Goal: Find contact information: Find contact information

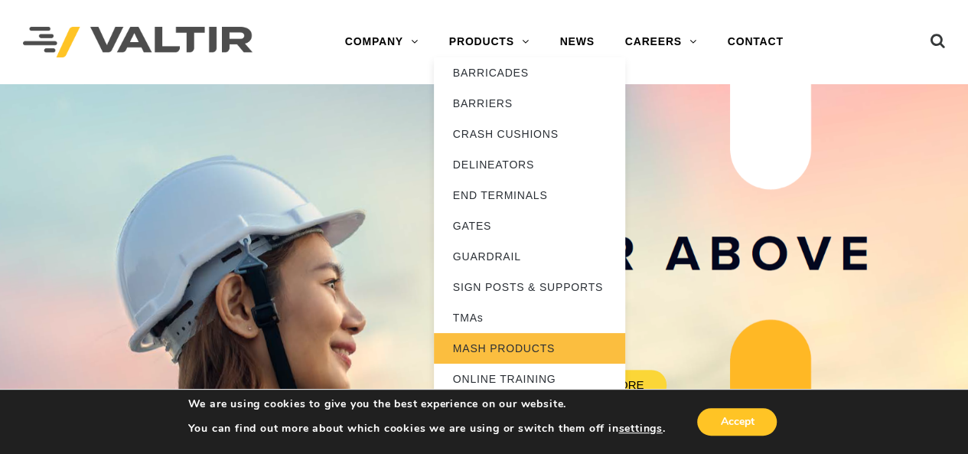
click at [494, 343] on link "MASH PRODUCTS" at bounding box center [529, 348] width 191 height 31
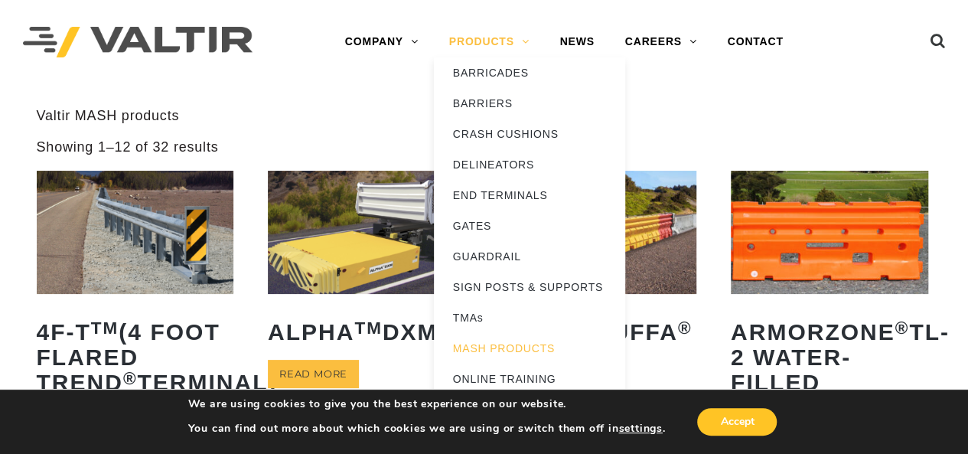
click at [526, 37] on link "PRODUCTS" at bounding box center [489, 42] width 111 height 31
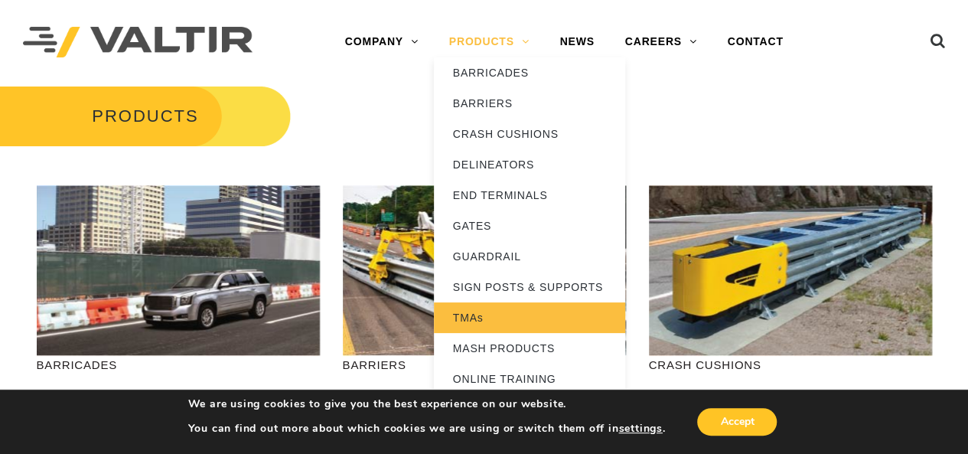
click at [480, 317] on link "TMAs" at bounding box center [529, 317] width 191 height 31
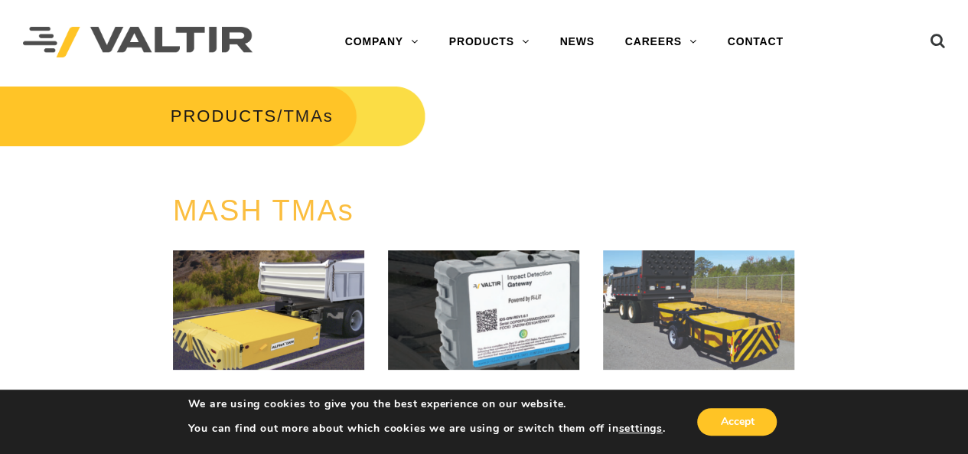
click at [716, 335] on img at bounding box center [698, 309] width 191 height 119
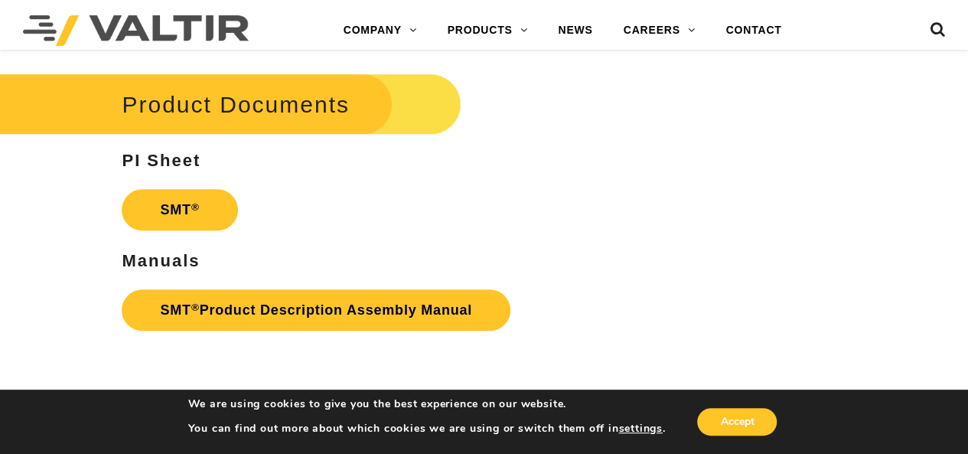
scroll to position [3391, 0]
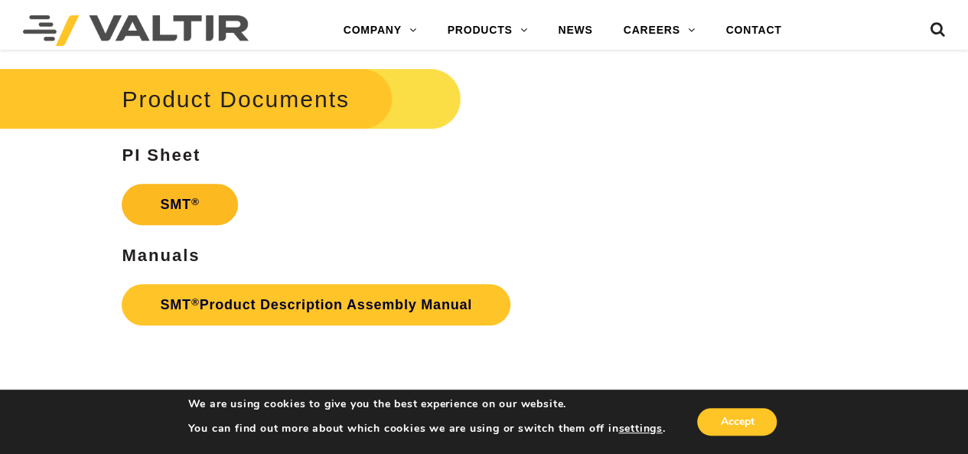
click at [186, 199] on link "SMT ®" at bounding box center [179, 204] width 115 height 41
click at [736, 28] on link "CONTACT" at bounding box center [753, 30] width 86 height 31
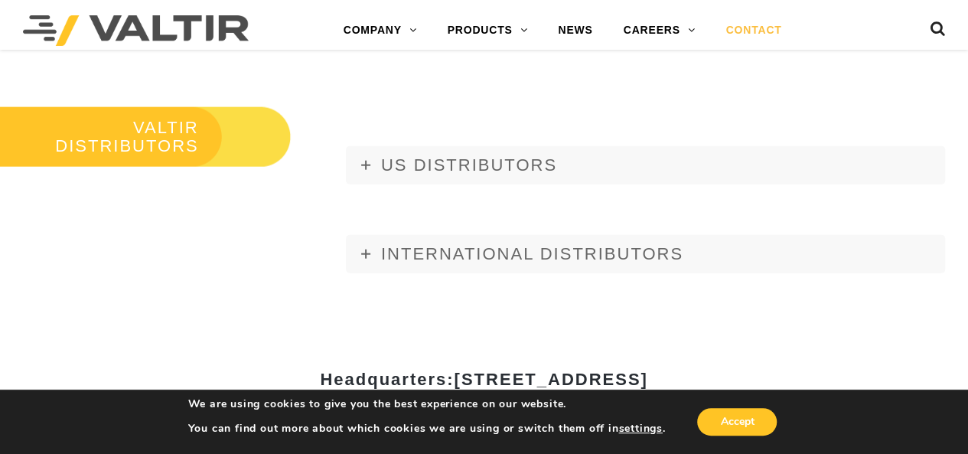
scroll to position [1703, 0]
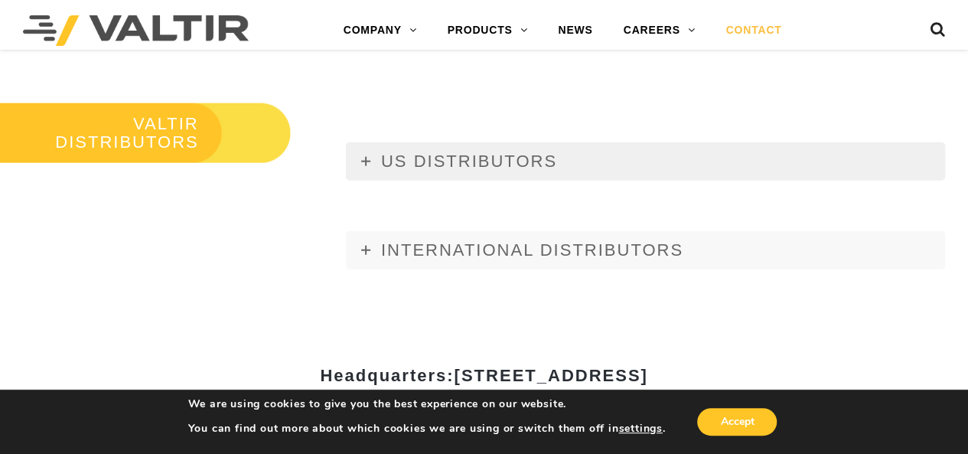
click at [492, 160] on span "US DISTRIBUTORS" at bounding box center [469, 160] width 176 height 19
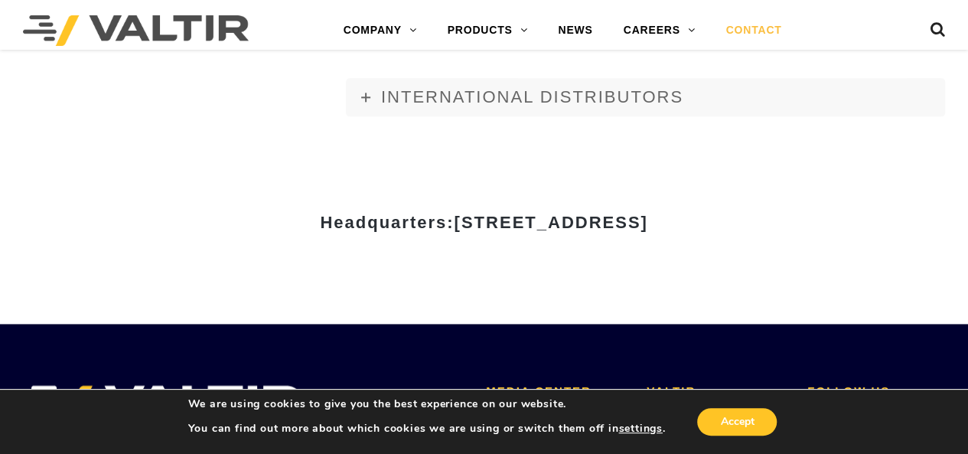
scroll to position [6716, 0]
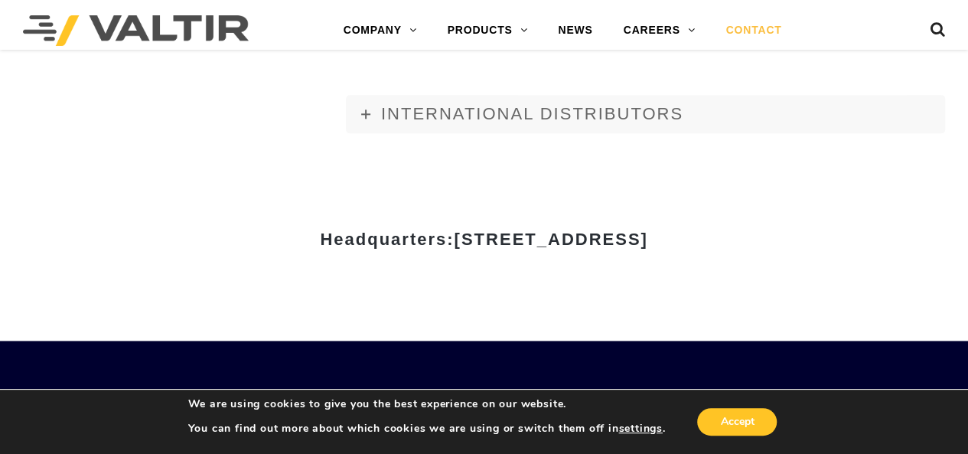
click at [705, 432] on link "CONTACT US" at bounding box center [686, 438] width 80 height 13
click at [704, 432] on link "CONTACT US" at bounding box center [686, 438] width 80 height 13
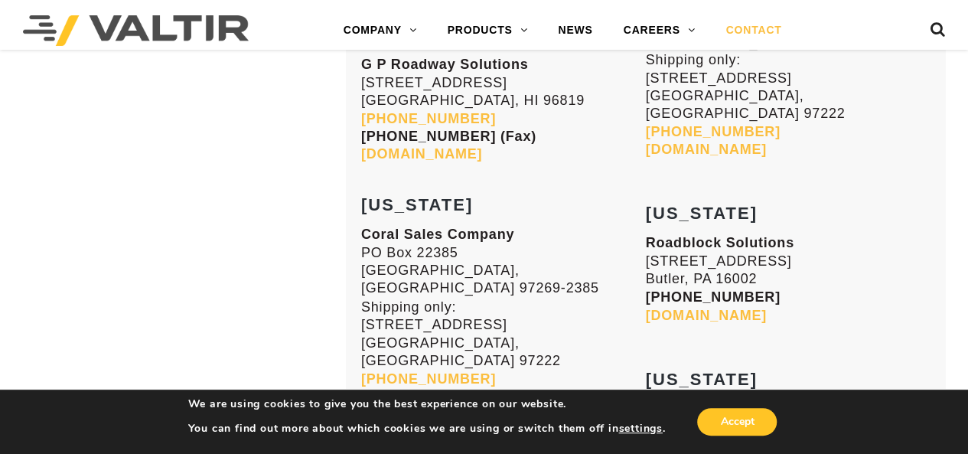
scroll to position [3109, 0]
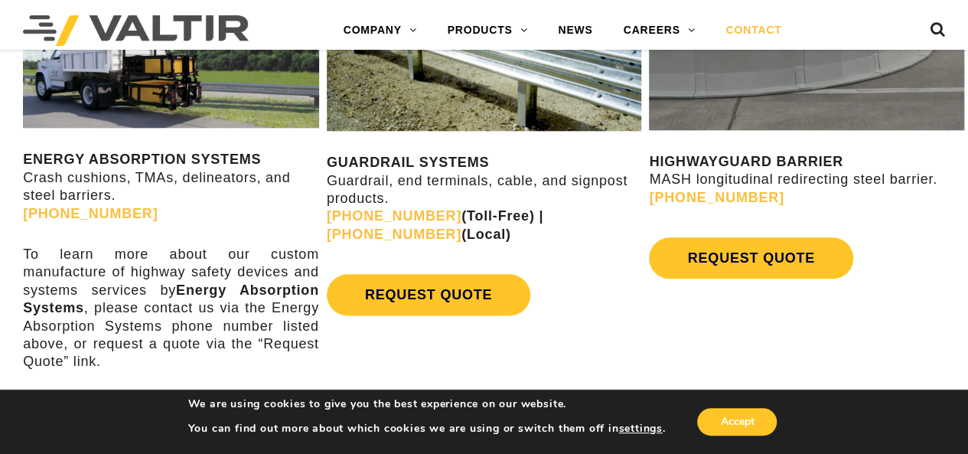
scroll to position [756, 0]
